Goal: Information Seeking & Learning: Learn about a topic

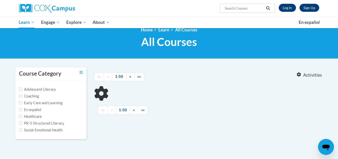
drag, startPoint x: 341, startPoint y: 25, endPoint x: 341, endPoint y: 32, distance: 6.5
click at [338, 32] on html "Sign Up Log In Search Search... Toggle navigation My Learning My Learning My Co…" at bounding box center [169, 70] width 338 height 159
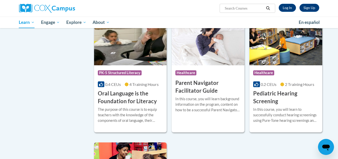
scroll to position [1017, 0]
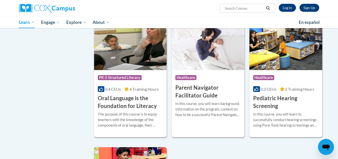
click at [135, 110] on h3 "Oral Language is the Foundation for Literacy" at bounding box center [130, 102] width 65 height 16
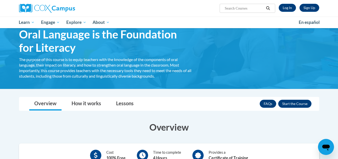
scroll to position [20, 0]
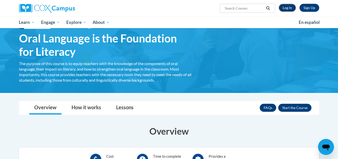
click at [289, 9] on link "Log In" at bounding box center [287, 8] width 17 height 8
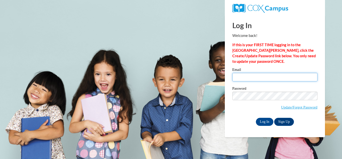
click at [253, 76] on input "Email" at bounding box center [274, 77] width 85 height 9
type input "cmcarth4@my.westga.edu"
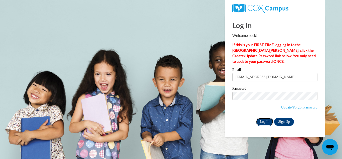
click at [269, 123] on input "Log In" at bounding box center [265, 121] width 18 height 8
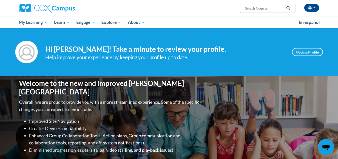
scroll to position [122, 0]
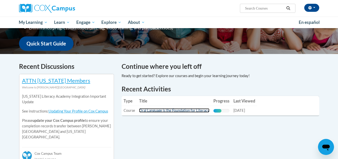
click at [205, 109] on link "Oral Language is the Foundation for Literacy" at bounding box center [174, 110] width 70 height 4
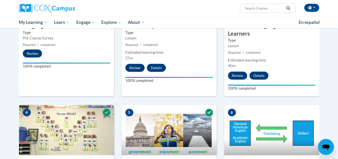
drag, startPoint x: 340, startPoint y: 15, endPoint x: 342, endPoint y: 51, distance: 35.9
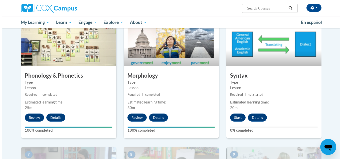
scroll to position [260, 0]
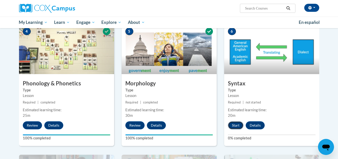
click at [237, 124] on button "Start" at bounding box center [236, 125] width 16 height 8
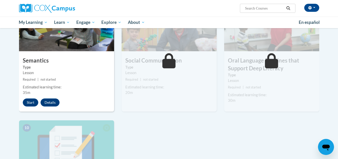
scroll to position [0, 0]
